Goal: Information Seeking & Learning: Learn about a topic

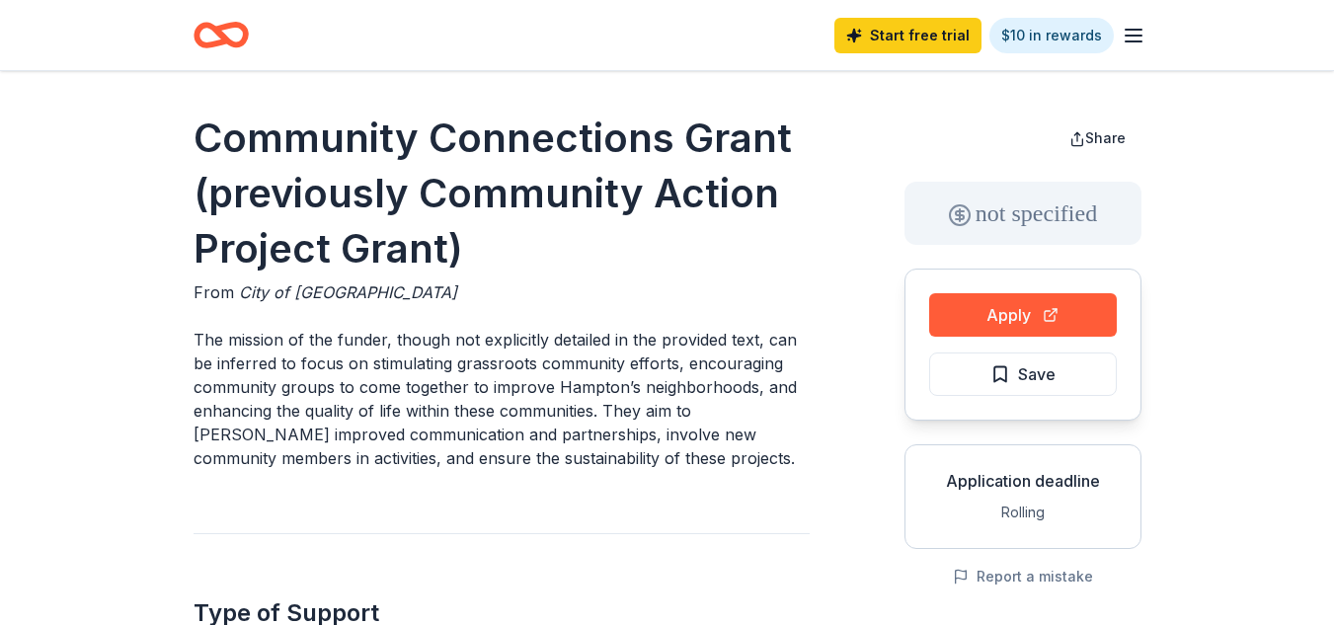
scroll to position [99, 0]
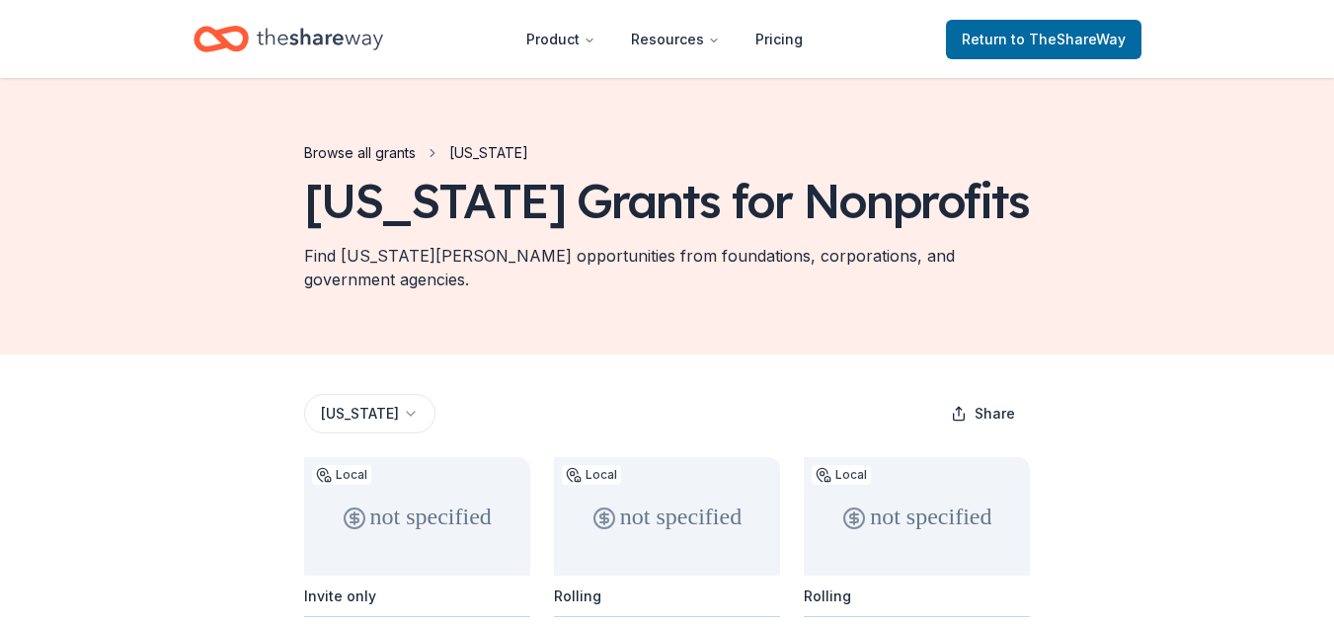
click at [368, 145] on link "Browse all grants" at bounding box center [360, 153] width 112 height 24
drag, startPoint x: 368, startPoint y: 145, endPoint x: 403, endPoint y: 423, distance: 280.5
click at [410, 457] on div "not specified" at bounding box center [417, 516] width 226 height 118
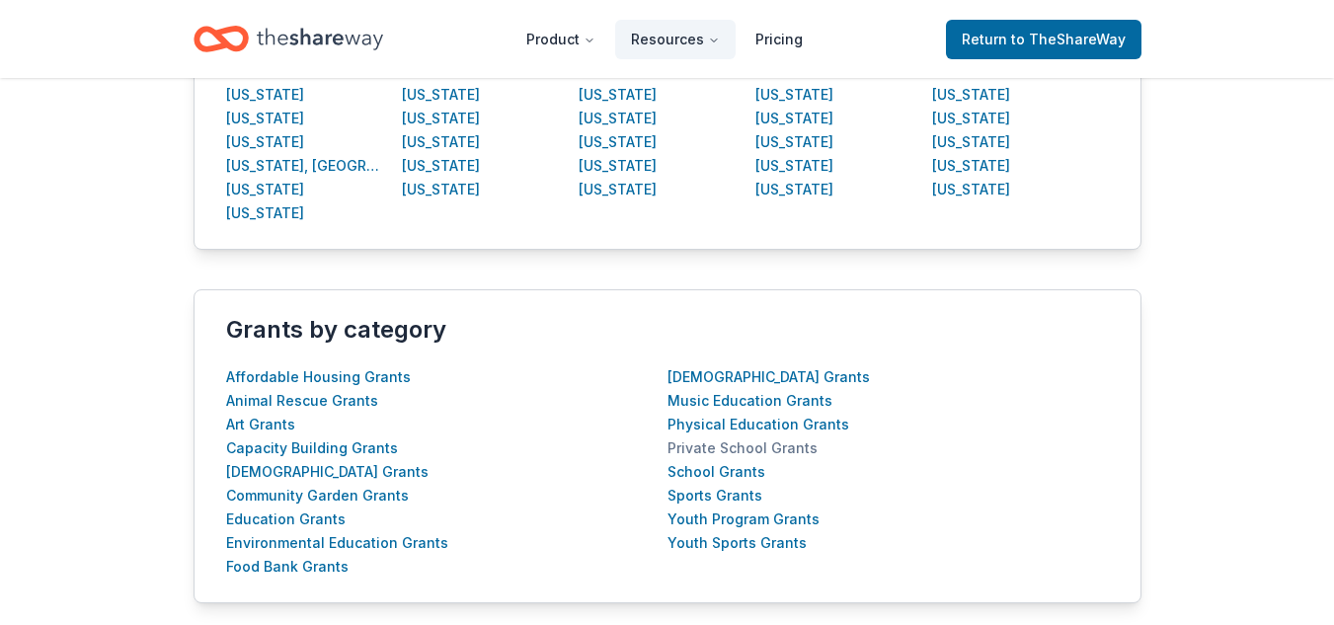
scroll to position [691, 0]
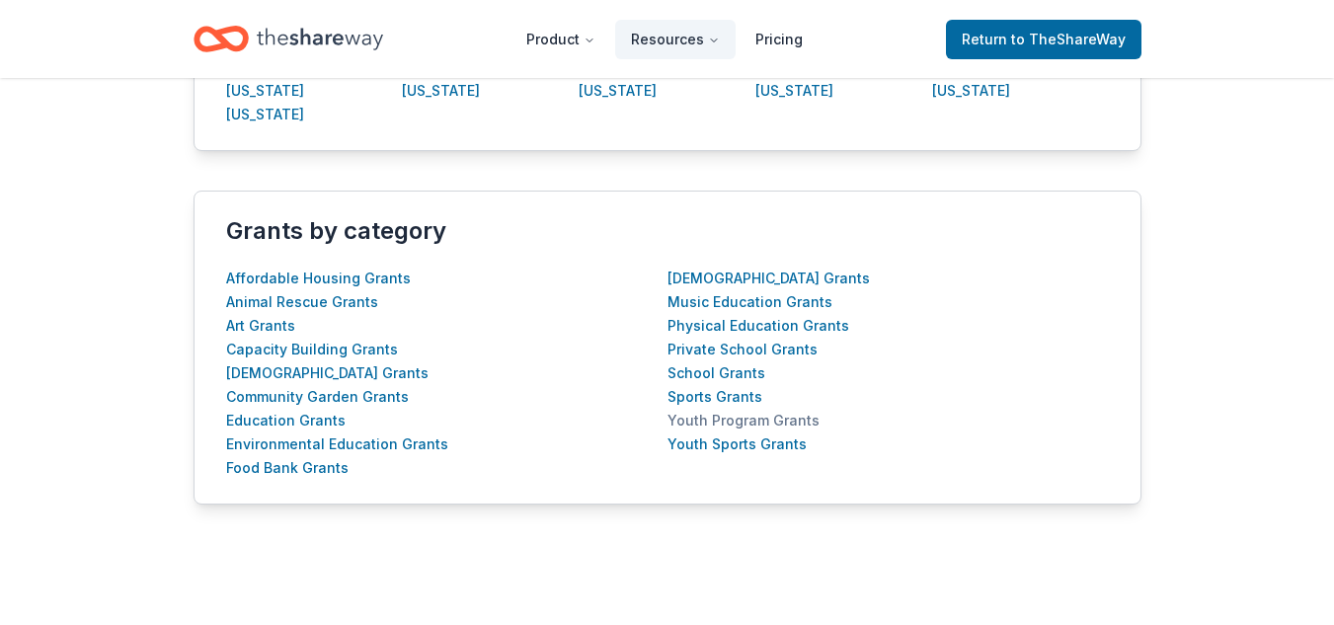
click at [738, 421] on div "Youth Program Grants" at bounding box center [743, 421] width 152 height 24
